Goal: Task Accomplishment & Management: Manage account settings

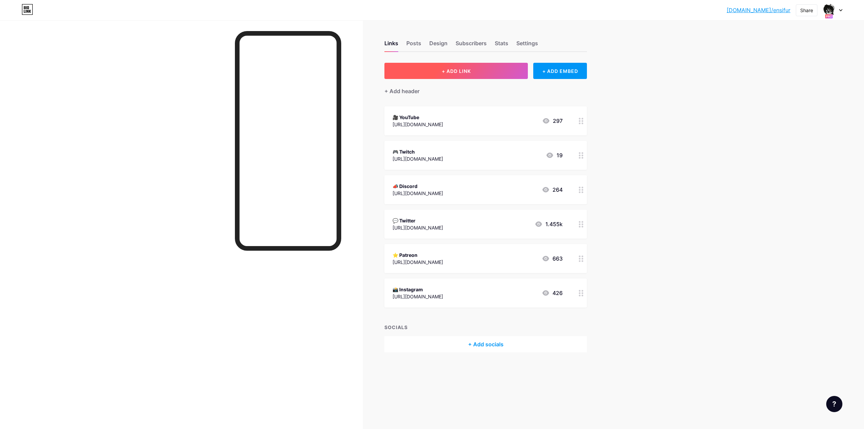
click at [431, 76] on button "+ ADD LINK" at bounding box center [455, 71] width 143 height 16
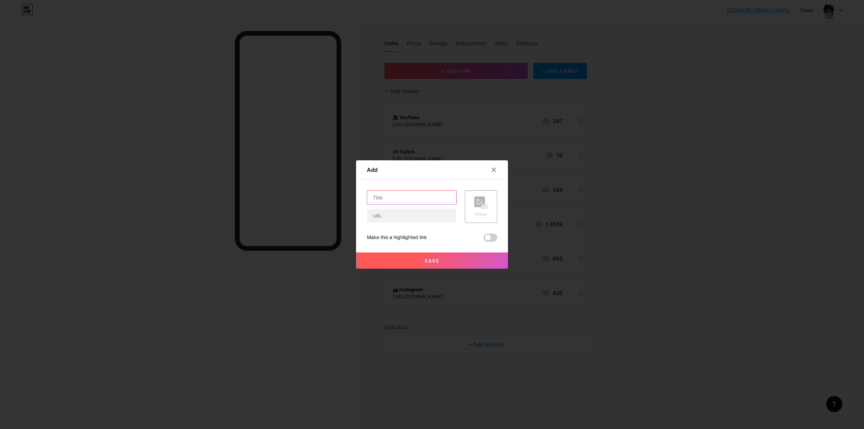
click at [388, 194] on input "text" at bounding box center [411, 197] width 89 height 13
type input "S"
type input "I"
type input "Y"
click at [372, 196] on input "Second YouTube" at bounding box center [411, 197] width 89 height 13
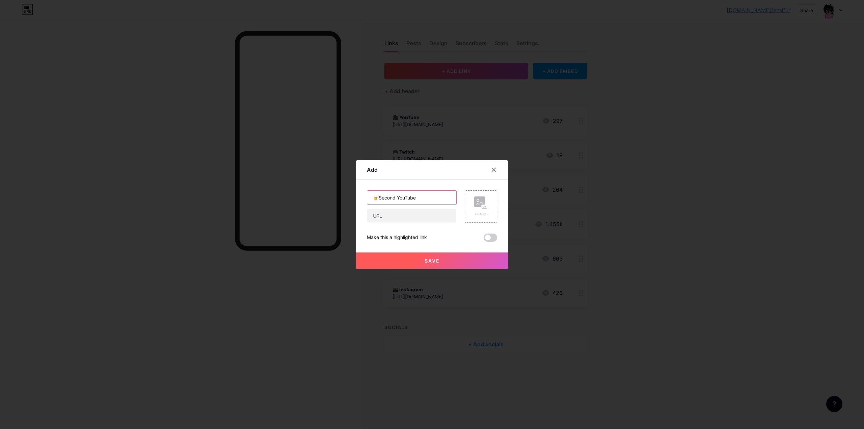
click at [382, 198] on input "🍺Second YouTube" at bounding box center [411, 197] width 89 height 13
click at [380, 197] on input "🍺Second YouTube" at bounding box center [411, 197] width 89 height 13
type input "🍺 Second YouTube"
drag, startPoint x: 389, startPoint y: 214, endPoint x: 366, endPoint y: 184, distance: 36.8
click at [389, 214] on input "text" at bounding box center [411, 215] width 89 height 13
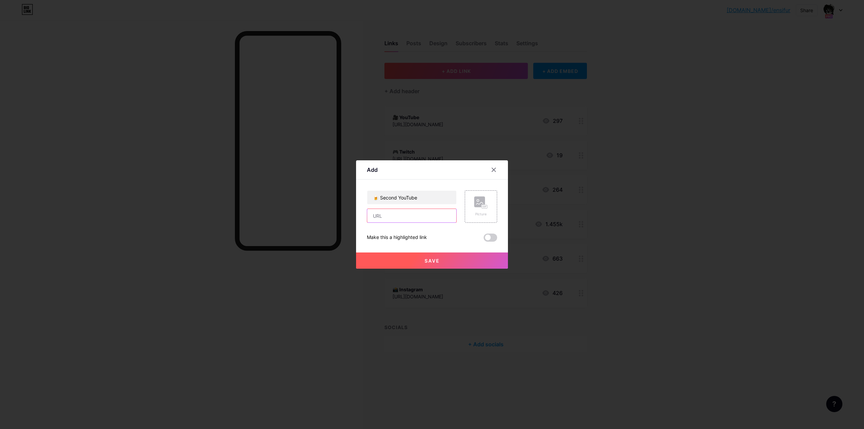
paste input "[URL][DOMAIN_NAME]"
type input "[URL][DOMAIN_NAME]"
click at [418, 256] on button "Save" at bounding box center [432, 260] width 152 height 16
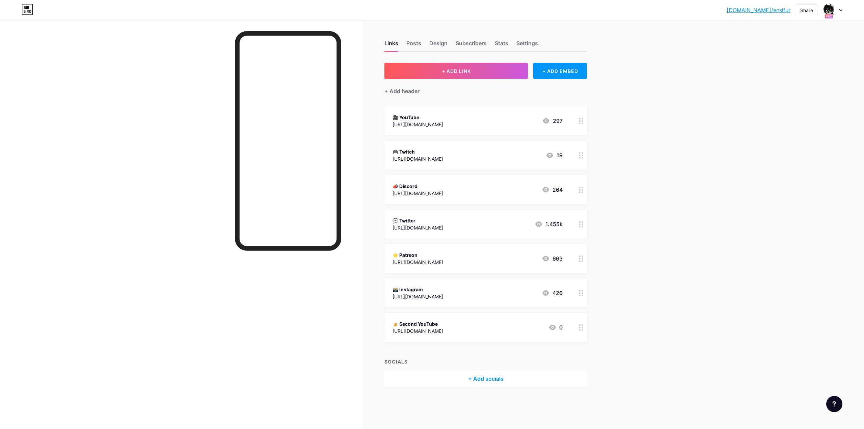
click at [687, 288] on div "[DOMAIN_NAME]/ensifu... [DOMAIN_NAME]/ensifur Share Switch accounts Ensifur [DO…" at bounding box center [432, 214] width 864 height 429
